Goal: Transaction & Acquisition: Purchase product/service

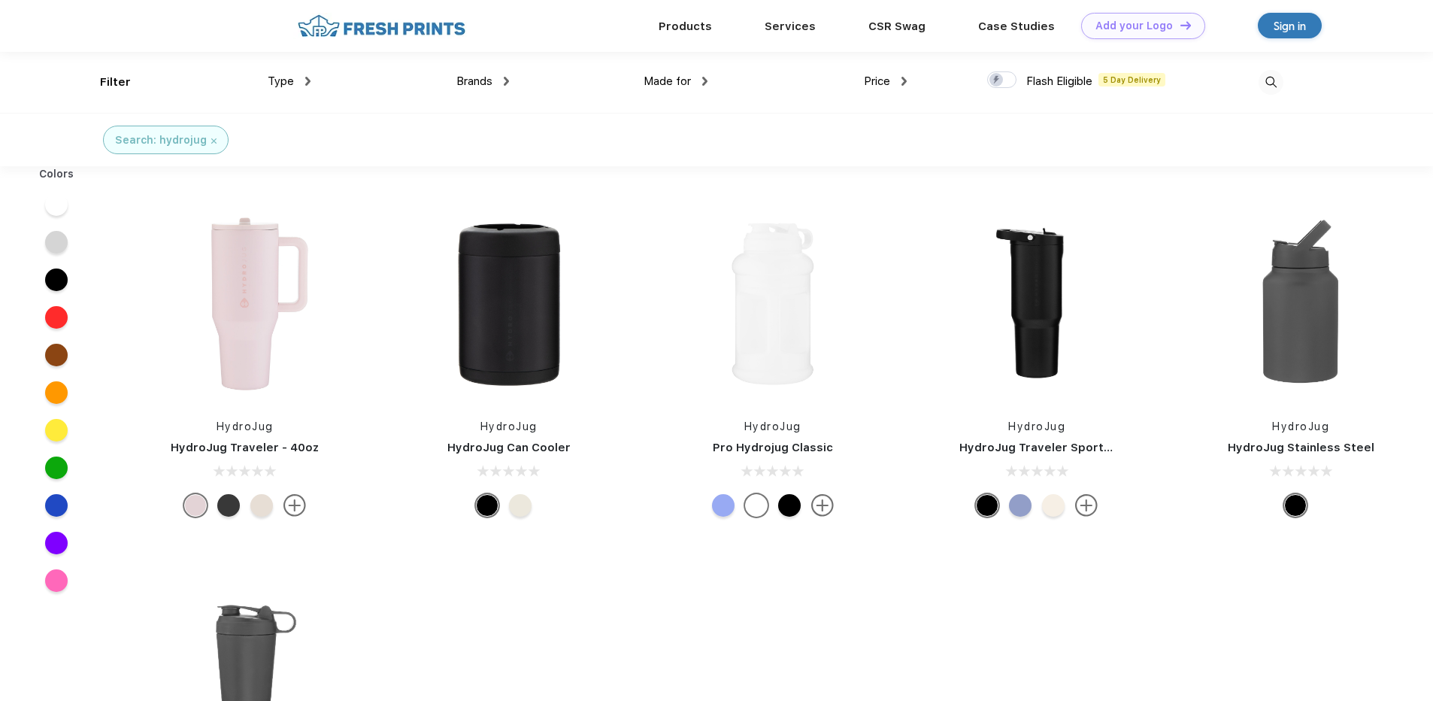
click at [62, 502] on div at bounding box center [56, 505] width 23 height 23
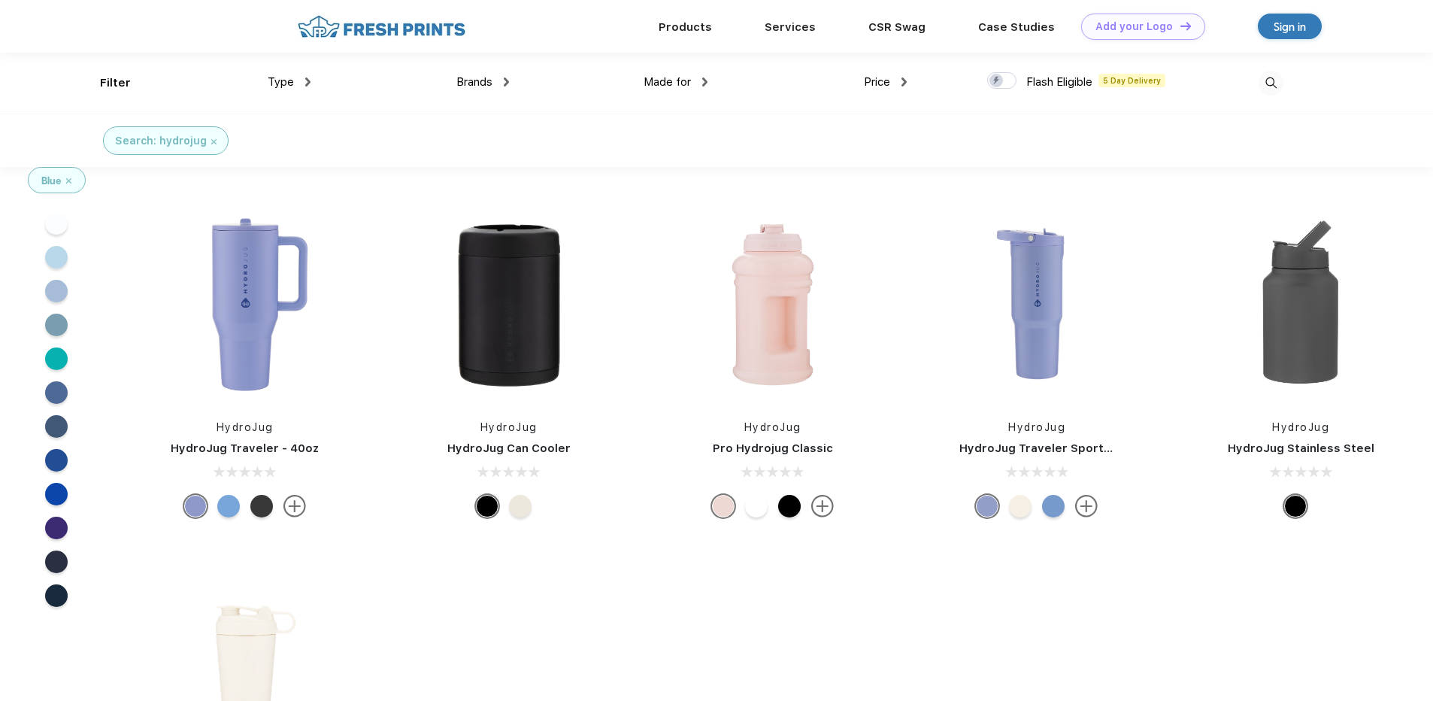
click at [59, 489] on div at bounding box center [56, 494] width 23 height 23
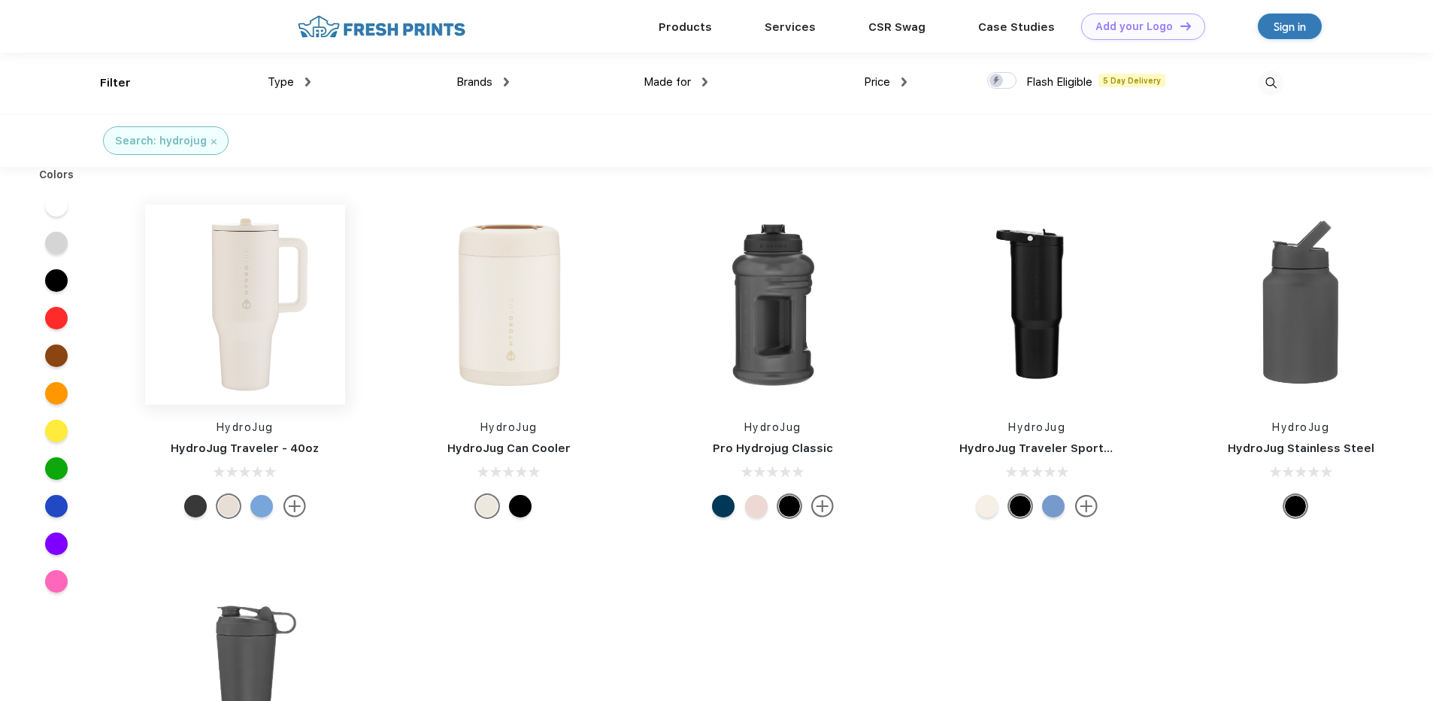
click at [196, 399] on img at bounding box center [245, 304] width 200 height 200
